Goal: Contribute content: Contribute content

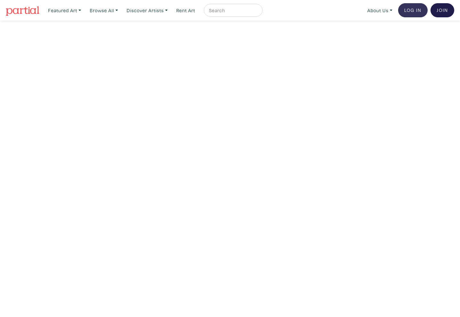
click at [417, 10] on link "Log In" at bounding box center [412, 10] width 29 height 14
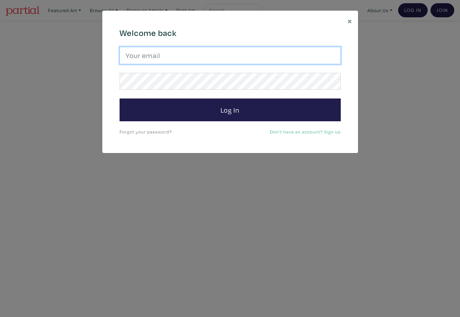
type input "emmettelewis@gmail.com"
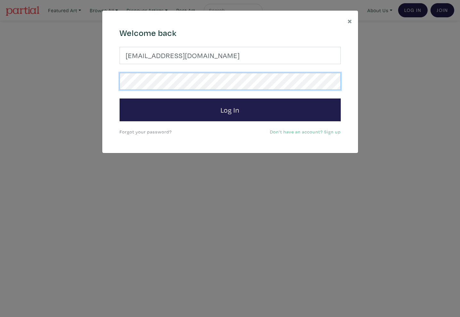
click at [230, 109] on button "Log In" at bounding box center [230, 109] width 221 height 23
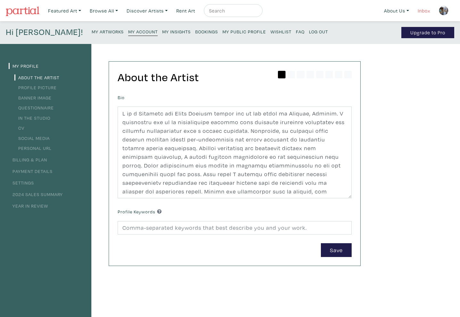
click at [425, 11] on link "Inbox" at bounding box center [424, 10] width 18 height 13
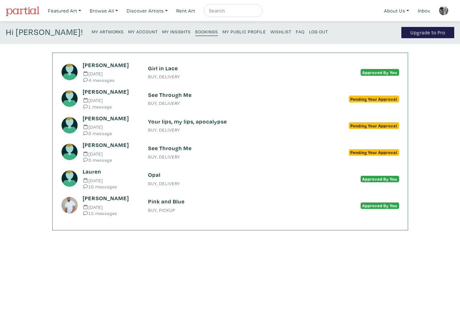
click at [126, 78] on small "4 messages" at bounding box center [110, 80] width 55 height 5
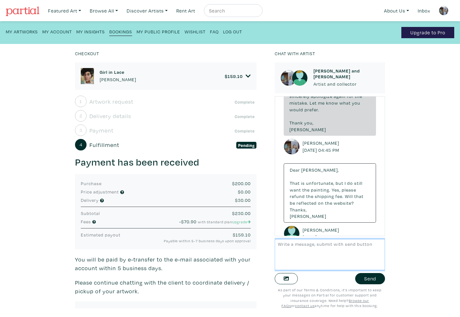
click at [308, 251] on textarea at bounding box center [330, 254] width 110 height 31
type textarea "H"
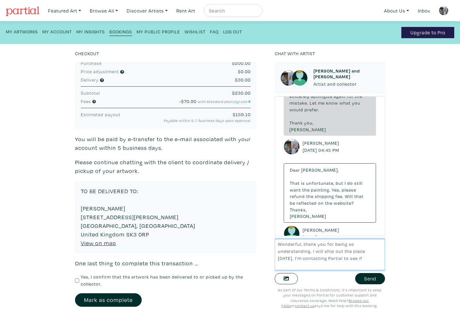
scroll to position [0, 0]
drag, startPoint x: 373, startPoint y: 258, endPoint x: 304, endPoint y: 259, distance: 68.3
click at [304, 259] on textarea "Wonderful, thank you for being so understanding. I will ship out the piece tomo…" at bounding box center [330, 254] width 110 height 31
click at [335, 260] on textarea "Wonderful, thank you for being so understanding. I will ship out the piece tomo…" at bounding box center [330, 254] width 110 height 31
click at [344, 267] on textarea "Wonderful, thank you for being so understanding. I will ship out the piece tomo…" at bounding box center [330, 254] width 110 height 31
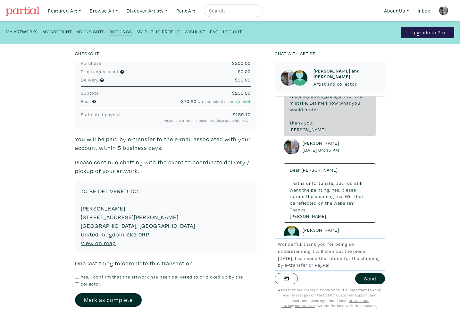
click at [312, 254] on textarea "Wonderful, thank you for being so understanding. I will ship out the piece tomo…" at bounding box center [330, 254] width 110 height 31
click at [300, 261] on textarea "Wonderful, thank you for being so understanding. I will ship out the piece tomo…" at bounding box center [330, 254] width 110 height 31
click at [354, 262] on textarea "Wonderful, thank you for being so understanding. I will ship out the piece tomo…" at bounding box center [330, 254] width 110 height 31
click at [363, 265] on textarea "Wonderful, thank you for being so understanding. I will ship out the piece tomo…" at bounding box center [330, 254] width 110 height 31
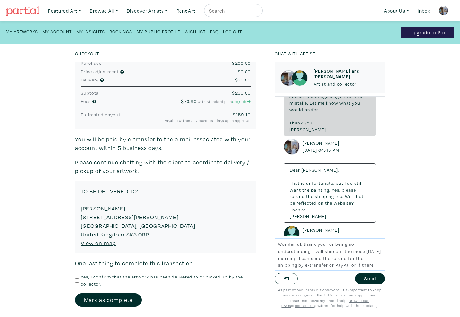
scroll to position [0, 0]
drag, startPoint x: 342, startPoint y: 265, endPoint x: 313, endPoint y: 267, distance: 28.9
click at [313, 267] on textarea "Wonderful, thank you for being so understanding. I will ship out the piece tomo…" at bounding box center [330, 254] width 110 height 31
click at [324, 260] on textarea "Wonderful, thank you for being so understanding. I will ship out the piece tomo…" at bounding box center [330, 254] width 110 height 31
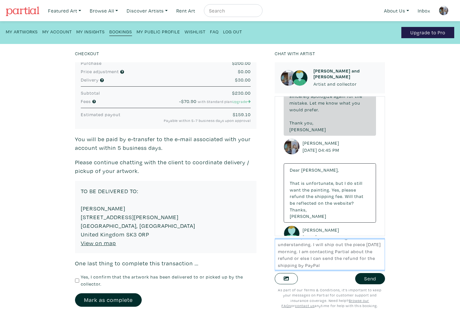
click at [357, 268] on textarea "Wonderful, thank you for being so understanding. I will ship out the piece tomo…" at bounding box center [330, 254] width 110 height 31
type textarea "Wonderful, thank you for being so understanding. I will ship out the piece tomo…"
click at [370, 279] on button "Send" at bounding box center [370, 278] width 30 height 11
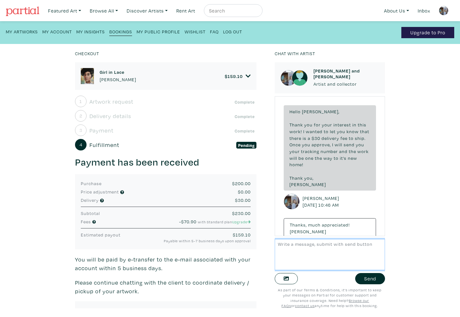
scroll to position [333, 0]
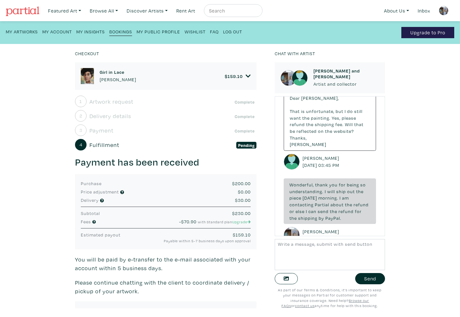
click at [22, 30] on small "My Artworks" at bounding box center [22, 32] width 32 height 6
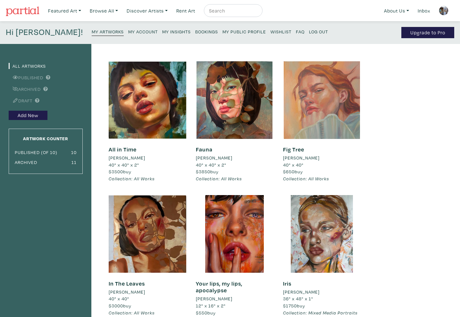
click at [321, 127] on div at bounding box center [322, 100] width 78 height 78
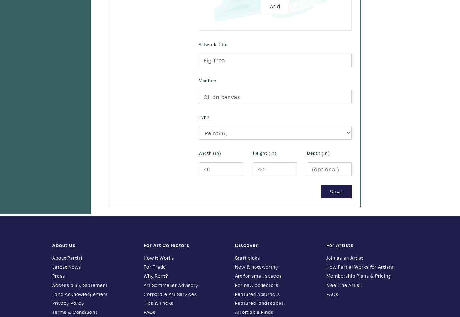
scroll to position [204, 0]
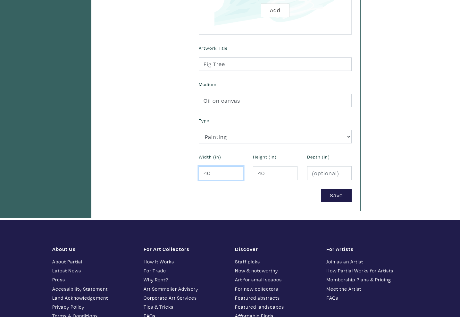
click at [212, 172] on input "40" at bounding box center [221, 173] width 45 height 14
type input "4"
type input "12"
click at [265, 171] on input "40" at bounding box center [275, 173] width 45 height 14
type input "4"
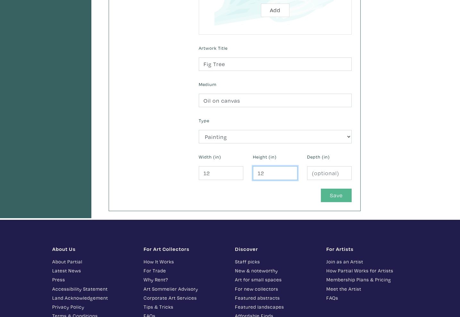
type input "12"
click at [329, 192] on button "Save" at bounding box center [336, 195] width 31 height 14
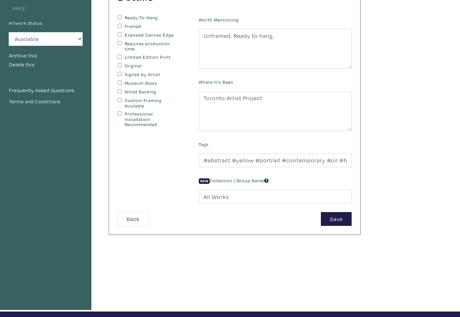
scroll to position [81, 0]
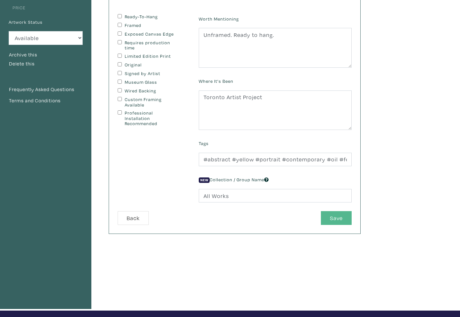
click at [329, 220] on button "Save" at bounding box center [336, 218] width 31 height 14
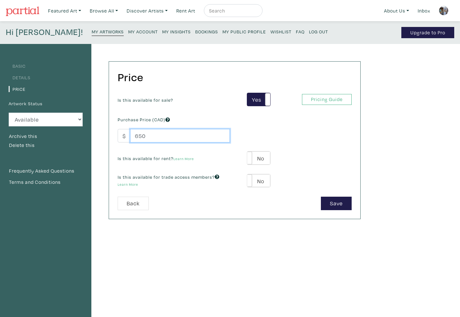
click at [147, 137] on input "650" at bounding box center [180, 136] width 100 height 14
type input "6"
type input "550"
click at [326, 200] on button "Save" at bounding box center [336, 203] width 31 height 14
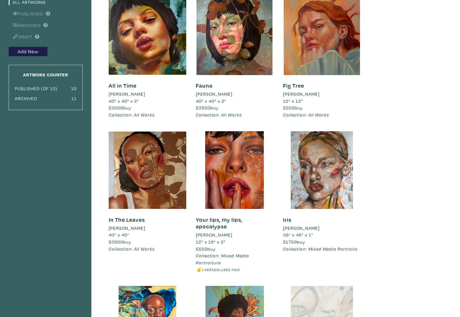
scroll to position [64, 0]
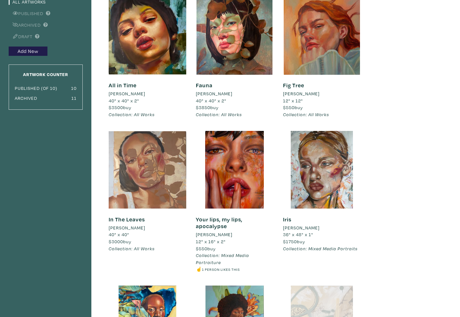
click at [147, 179] on div at bounding box center [148, 170] width 78 height 78
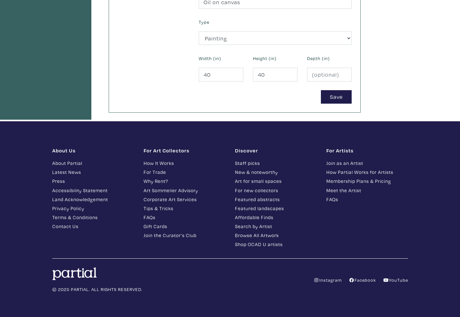
scroll to position [302, 0]
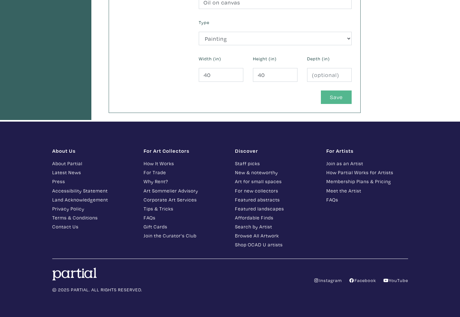
click at [336, 97] on button "Save" at bounding box center [336, 97] width 31 height 14
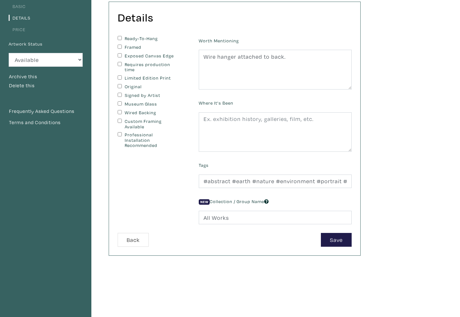
scroll to position [104, 0]
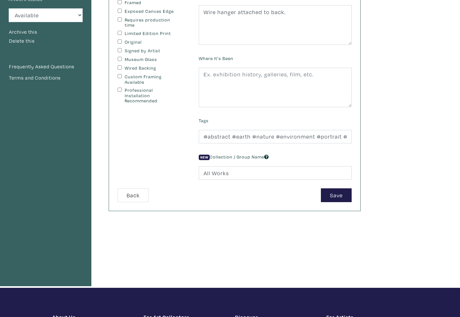
click at [339, 201] on div "Details You can change this at anytime. Ready-To-Hang Framed Exposed Canvas Edg…" at bounding box center [234, 83] width 251 height 253
click at [338, 191] on button "Save" at bounding box center [336, 195] width 31 height 14
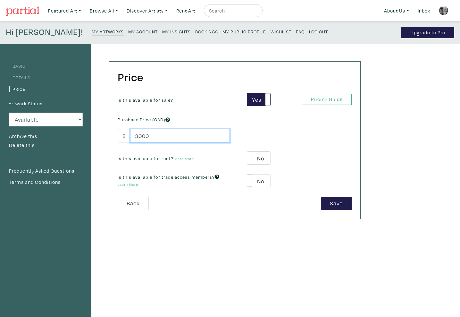
click at [151, 137] on input "3000" at bounding box center [180, 136] width 100 height 14
type input "3"
type input "2"
click at [338, 204] on button "Save" at bounding box center [336, 203] width 31 height 14
type input "2800"
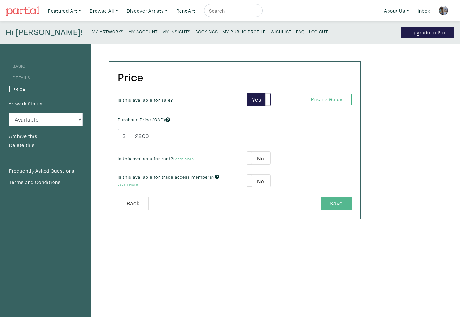
click at [329, 198] on button "Save" at bounding box center [336, 203] width 31 height 14
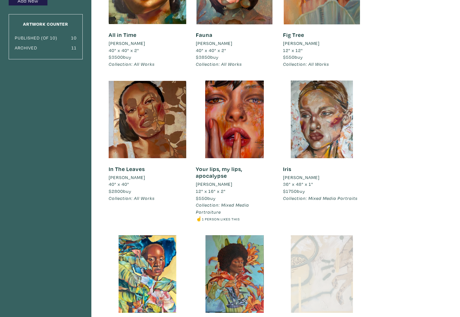
scroll to position [114, 0]
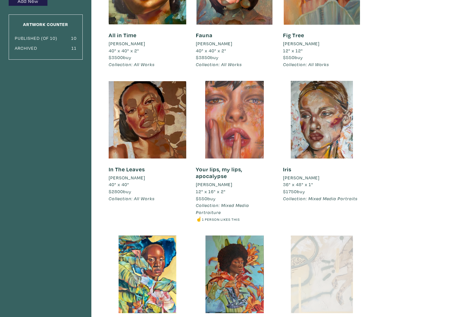
click at [235, 131] on div at bounding box center [235, 120] width 78 height 78
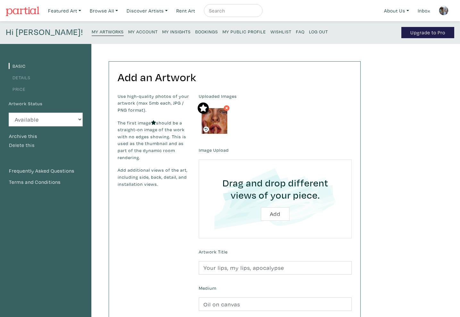
click at [23, 142] on button "Delete this" at bounding box center [22, 145] width 26 height 8
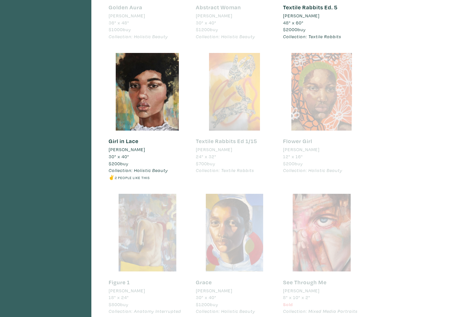
scroll to position [561, 0]
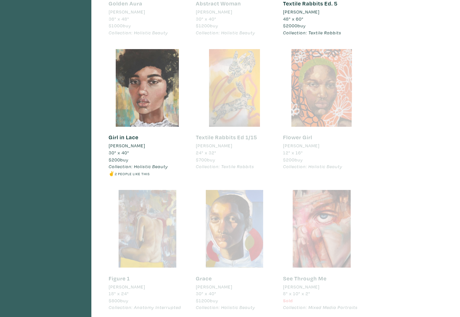
click at [138, 91] on div at bounding box center [148, 88] width 78 height 78
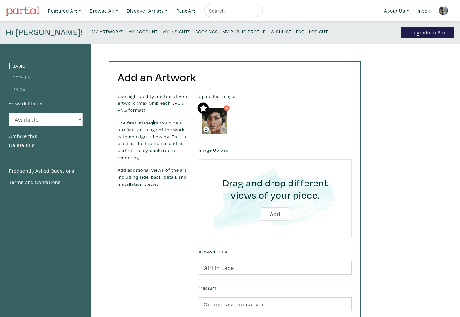
click at [128, 32] on small "My Account" at bounding box center [142, 32] width 29 height 6
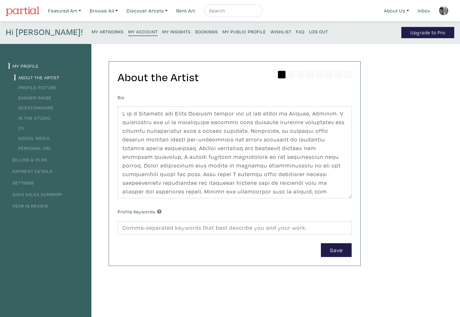
click at [92, 33] on small "My Artworks" at bounding box center [108, 32] width 32 height 6
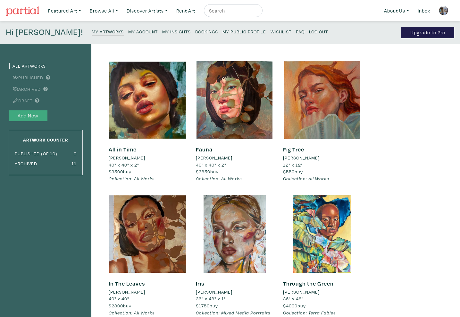
click at [35, 115] on button "Add New" at bounding box center [28, 115] width 39 height 11
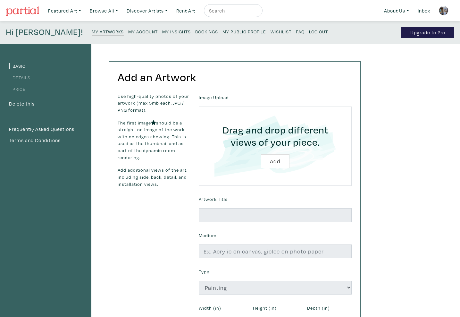
click at [274, 160] on input "file" at bounding box center [275, 145] width 135 height 61
type input "C:\fakepath\Emmette_Lewis_Belle_oilandacrylic_40x40.HEIC"
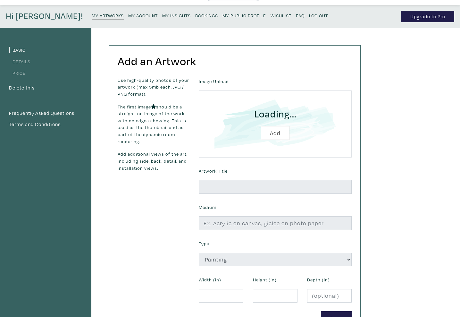
scroll to position [16, 0]
click at [270, 132] on input "file" at bounding box center [275, 124] width 135 height 49
type input "C:\fakepath\Lewis Emmette_Belle_2024.jpg"
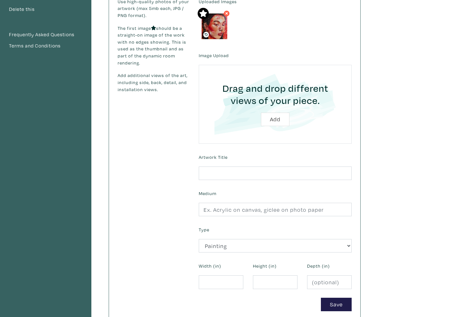
scroll to position [95, 0]
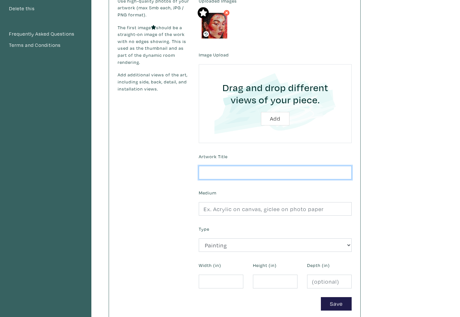
click at [267, 169] on input "text" at bounding box center [275, 173] width 153 height 14
type input "Belle"
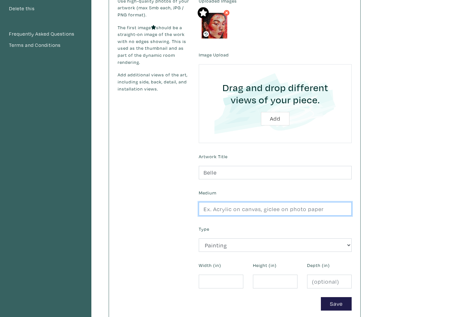
click at [265, 211] on input "text" at bounding box center [275, 209] width 153 height 14
type input "Oil on Wood Panel"
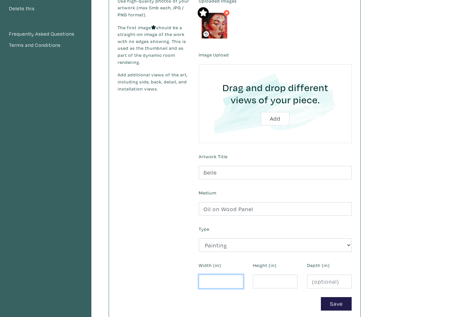
click at [222, 281] on input "number" at bounding box center [221, 281] width 45 height 14
type input "40"
click at [261, 281] on input "number" at bounding box center [275, 281] width 45 height 14
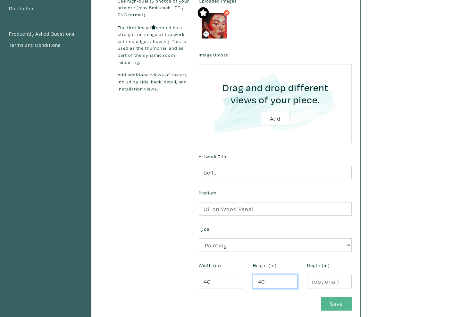
type input "40"
click at [330, 298] on button "Save" at bounding box center [336, 304] width 31 height 14
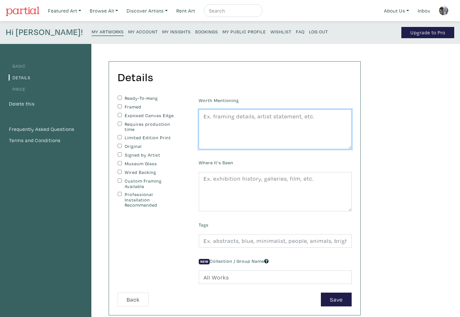
click at [239, 118] on textarea at bounding box center [275, 129] width 153 height 40
drag, startPoint x: 271, startPoint y: 117, endPoint x: 234, endPoint y: 117, distance: 36.5
click at [234, 117] on textarea "Unframed, ready to hang" at bounding box center [275, 129] width 153 height 40
type textarea "Unframed, wire hanger installed on back"
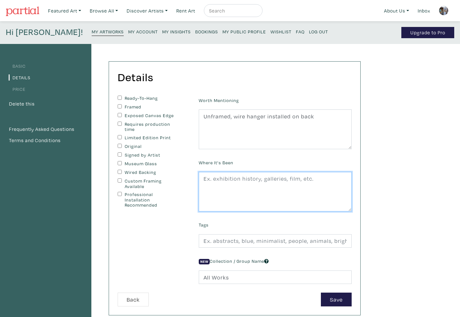
click at [223, 189] on textarea at bounding box center [275, 192] width 153 height 40
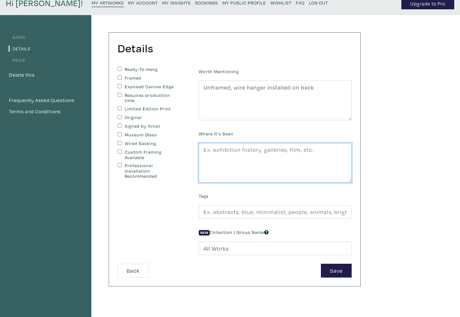
scroll to position [29, 0]
type textarea "Toronto Artist Project Toronto Outdoor Art Fair"
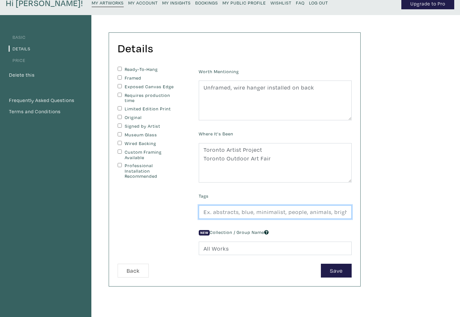
click at [222, 213] on input "text" at bounding box center [275, 212] width 153 height 14
type input "#abstract #painting #portrait #realism #portraiture #oil #oilpaint #painting #r…"
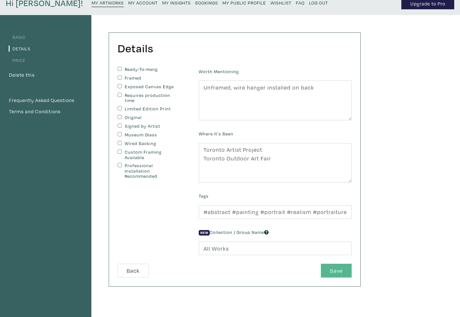
click at [331, 269] on button "Save" at bounding box center [336, 270] width 31 height 14
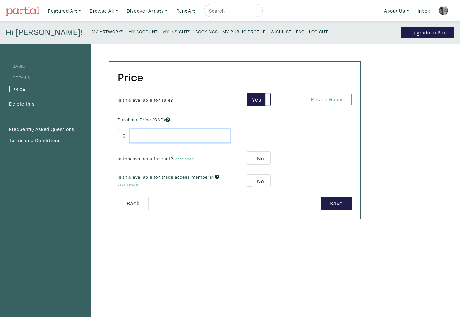
click at [202, 139] on input "number" at bounding box center [180, 136] width 100 height 14
type input "2"
click at [341, 201] on button "Save" at bounding box center [336, 203] width 31 height 14
type input "2800"
click at [339, 204] on button "Save" at bounding box center [336, 203] width 31 height 14
